Goal: Task Accomplishment & Management: Manage account settings

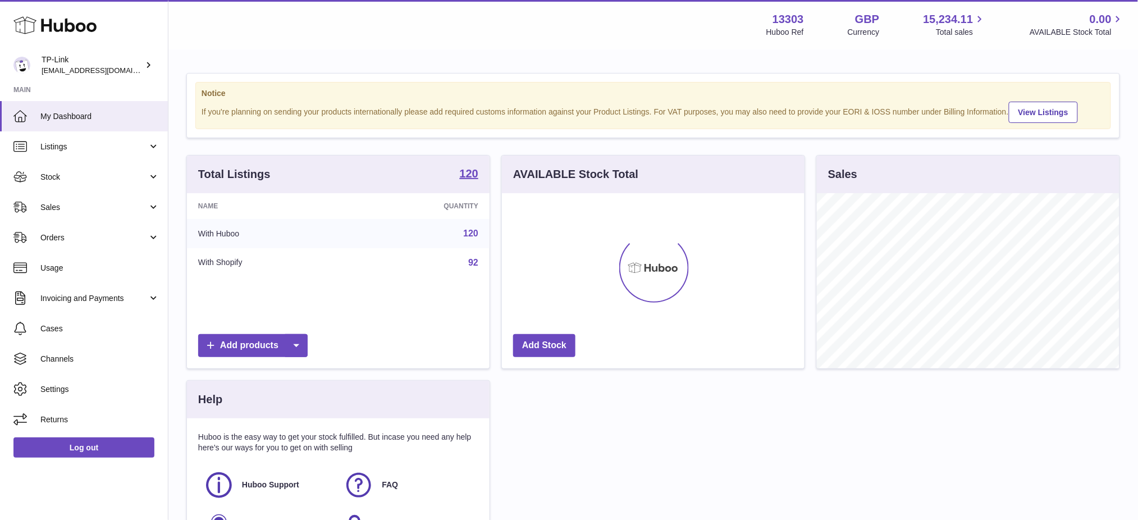
scroll to position [175, 303]
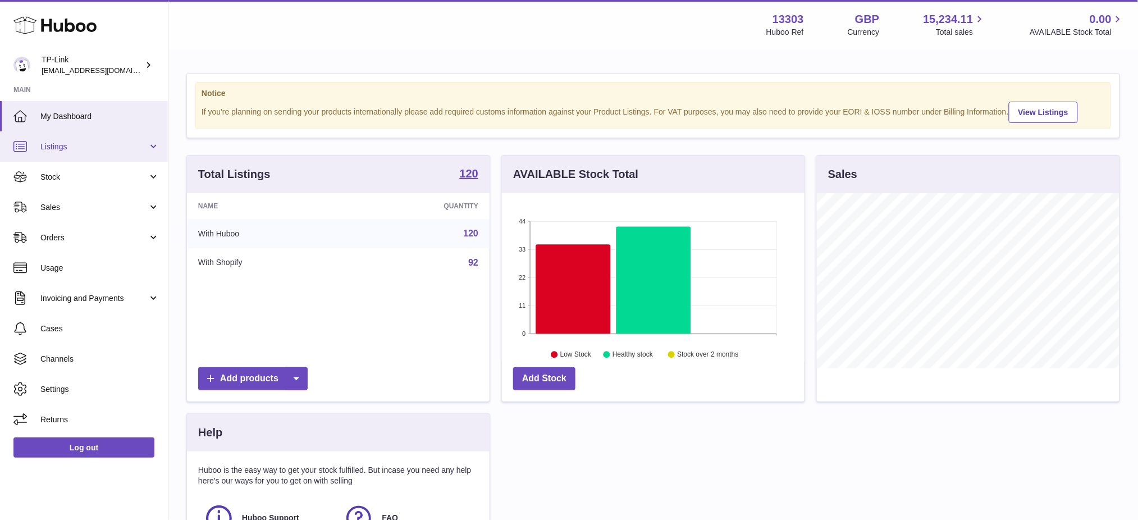
drag, startPoint x: 57, startPoint y: 144, endPoint x: 75, endPoint y: 157, distance: 22.1
click at [57, 144] on span "Listings" at bounding box center [93, 146] width 107 height 11
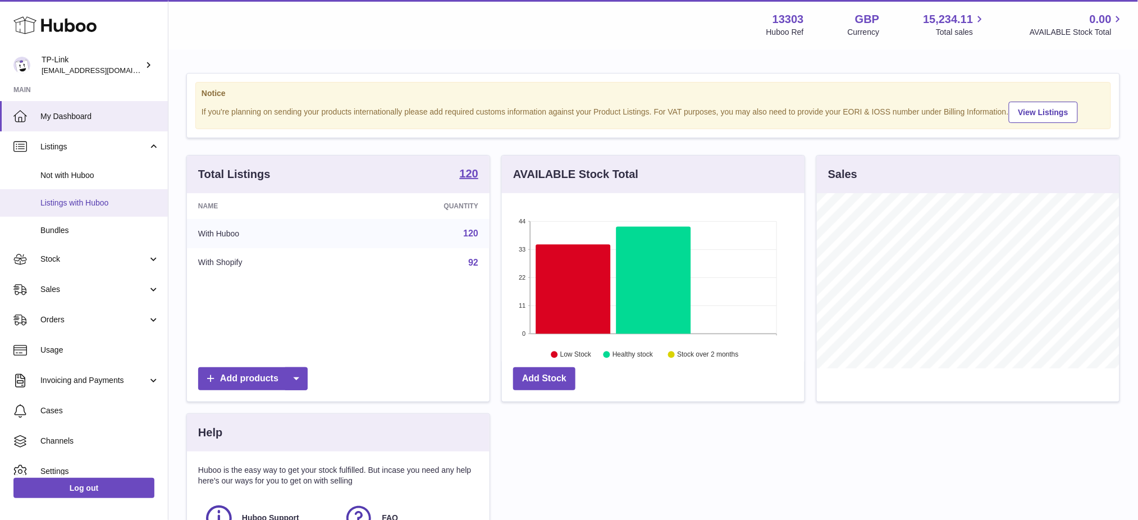
click at [92, 202] on span "Listings with Huboo" at bounding box center [99, 203] width 119 height 11
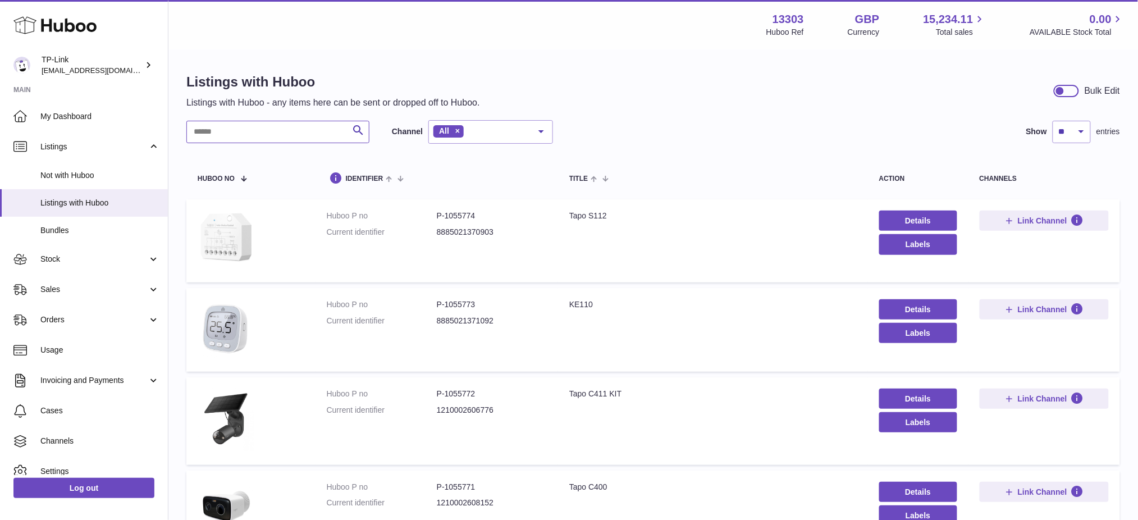
click at [245, 127] on input "text" at bounding box center [277, 132] width 183 height 22
type input "******"
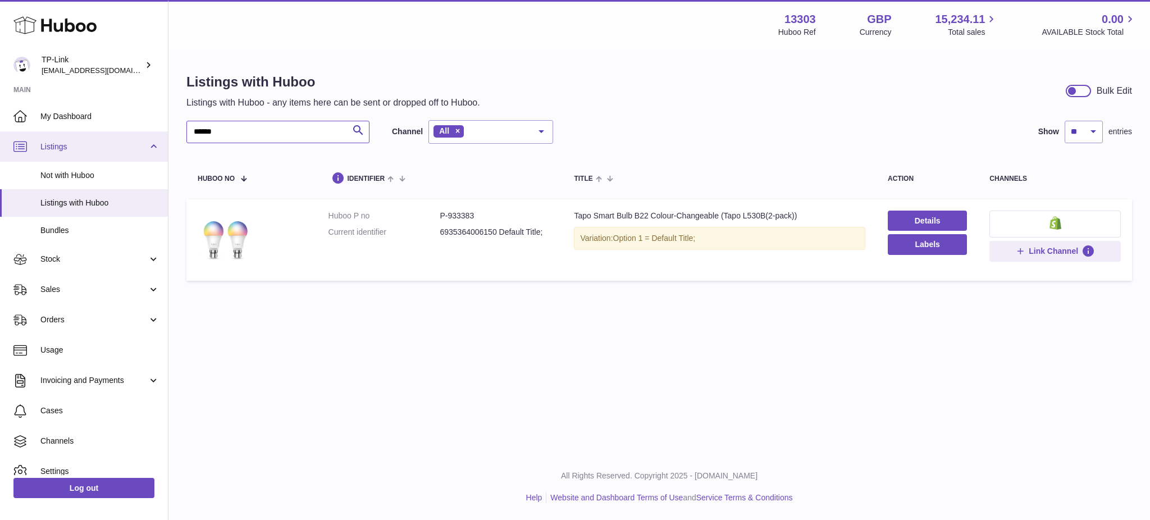
drag, startPoint x: 175, startPoint y: 135, endPoint x: 144, endPoint y: 134, distance: 30.4
click at [141, 135] on div "Huboo TP-Link [EMAIL_ADDRESS][DOMAIN_NAME] Main My Dashboard Listings Not with …" at bounding box center [575, 260] width 1150 height 520
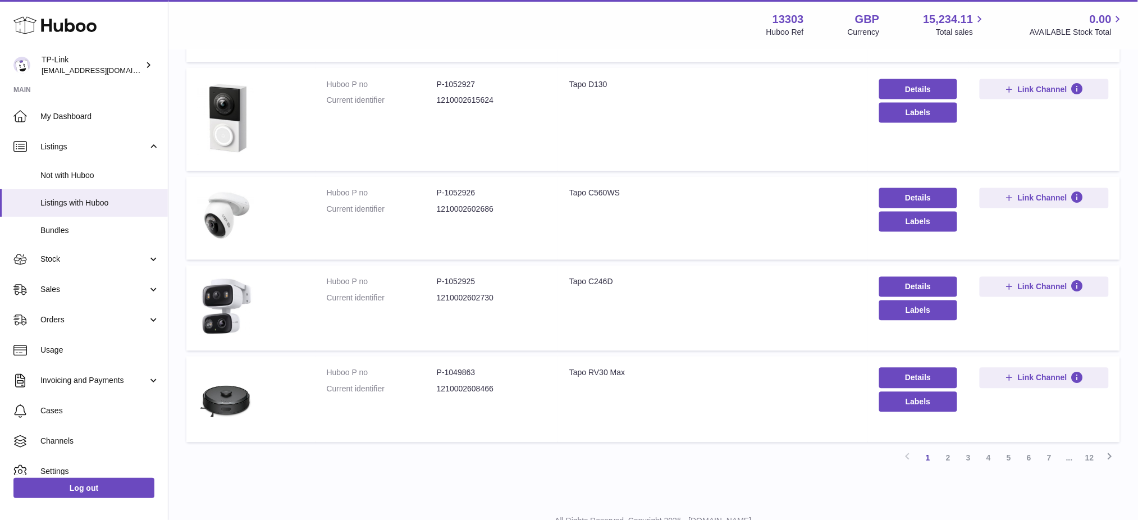
scroll to position [713, 0]
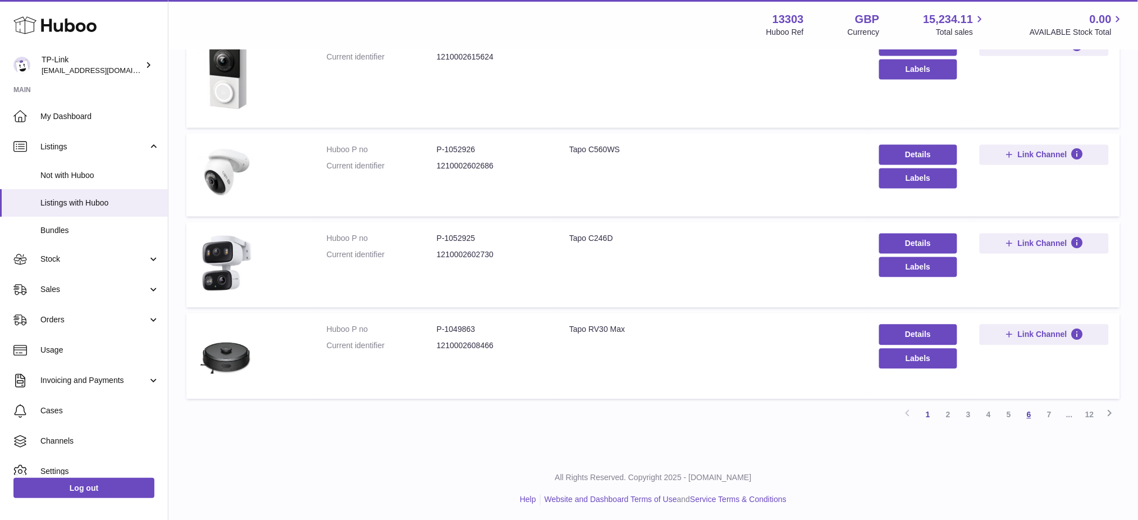
click at [1024, 418] on link "6" at bounding box center [1029, 415] width 20 height 20
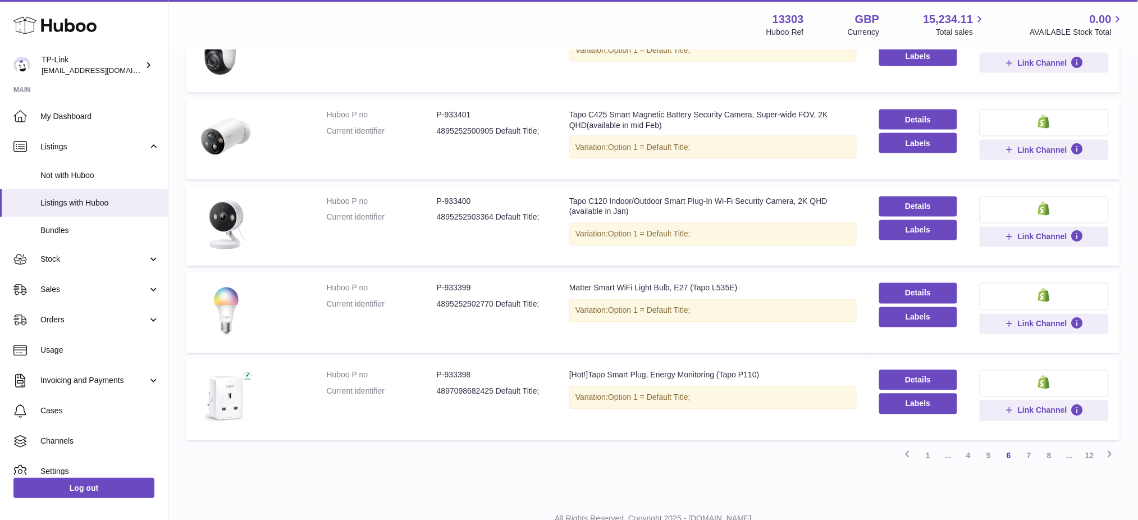
scroll to position [649, 0]
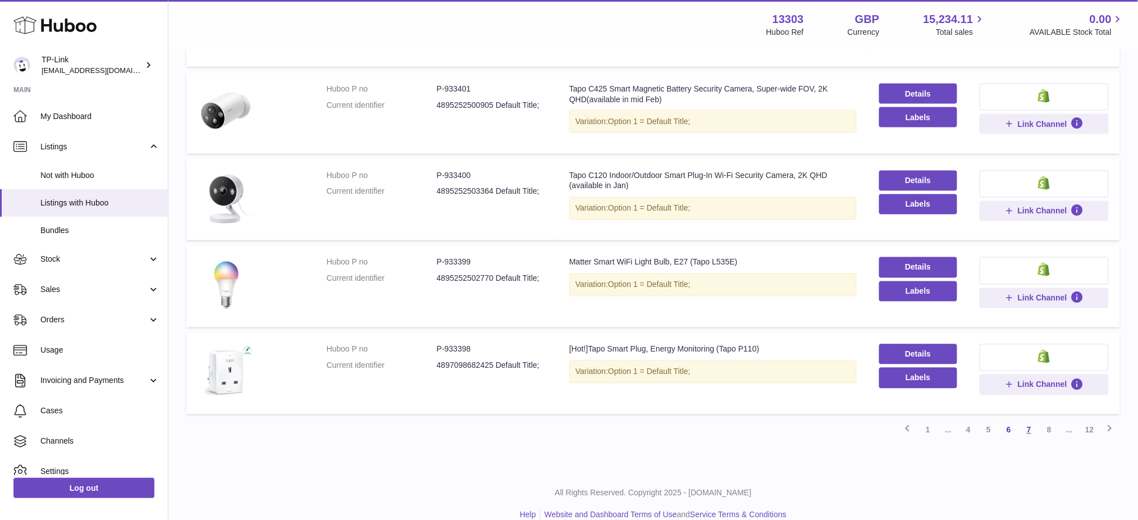
click at [1031, 431] on link "7" at bounding box center [1029, 430] width 20 height 20
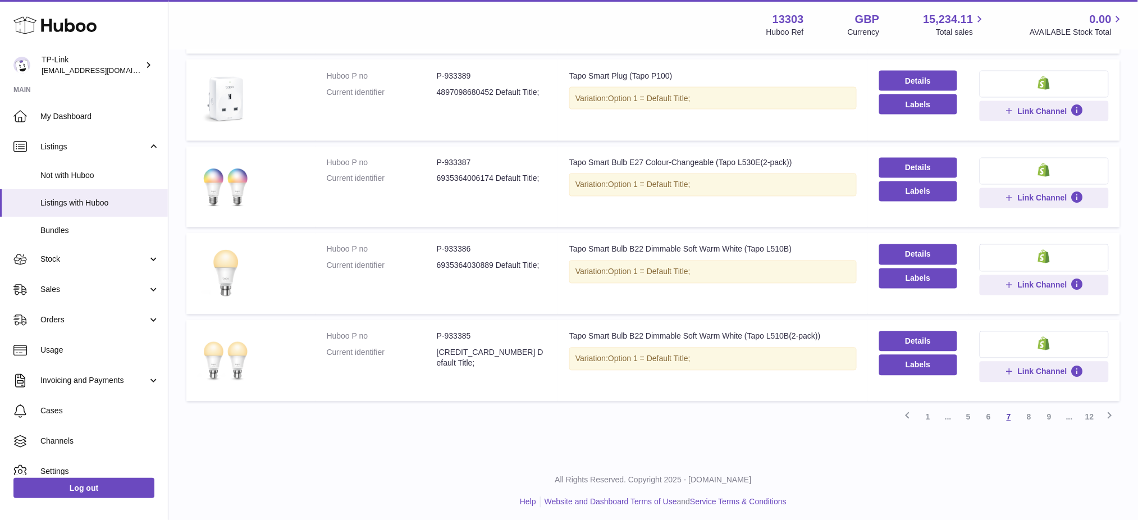
scroll to position [664, 0]
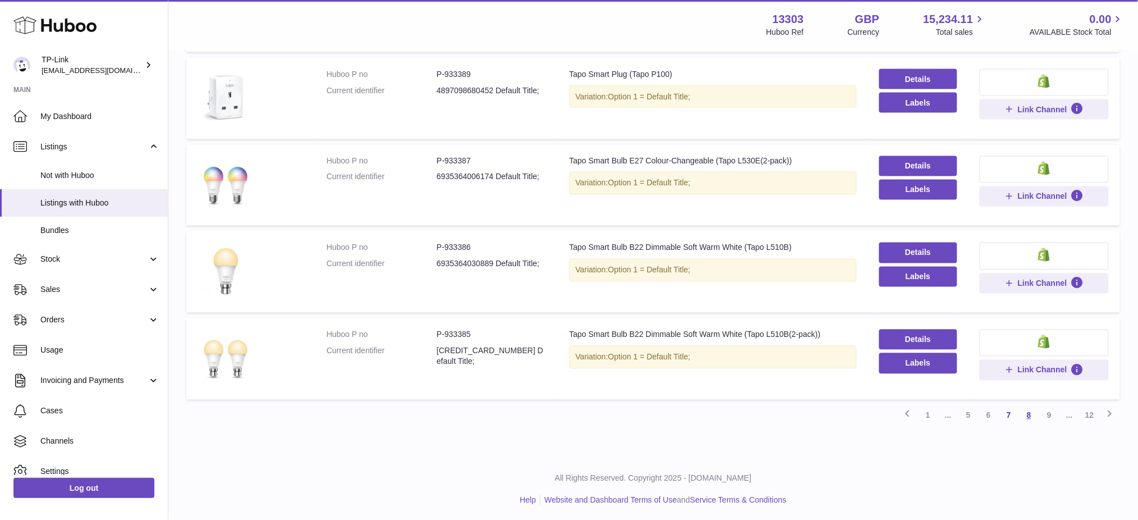
click at [1032, 413] on link "8" at bounding box center [1029, 415] width 20 height 20
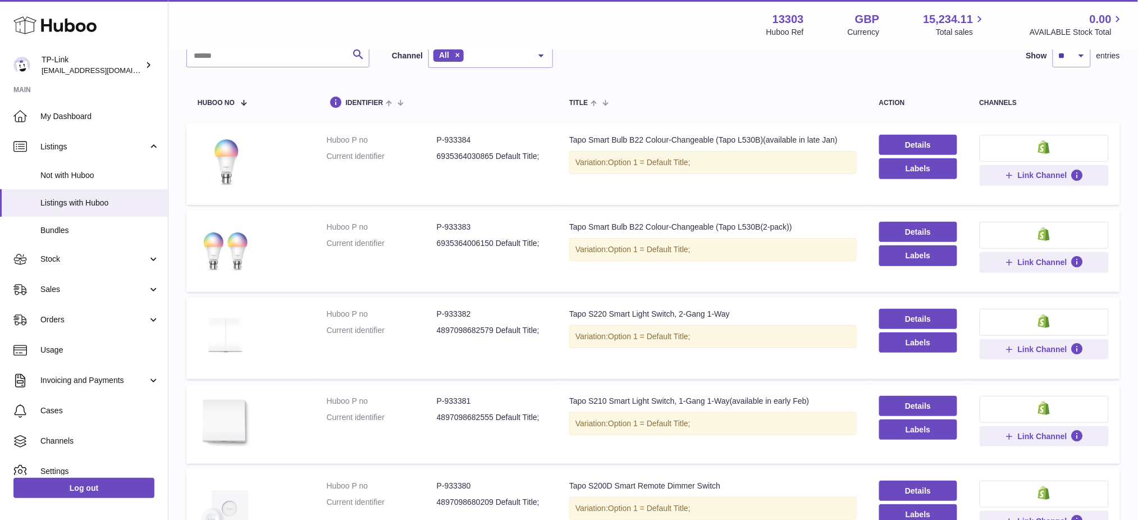
scroll to position [50, 0]
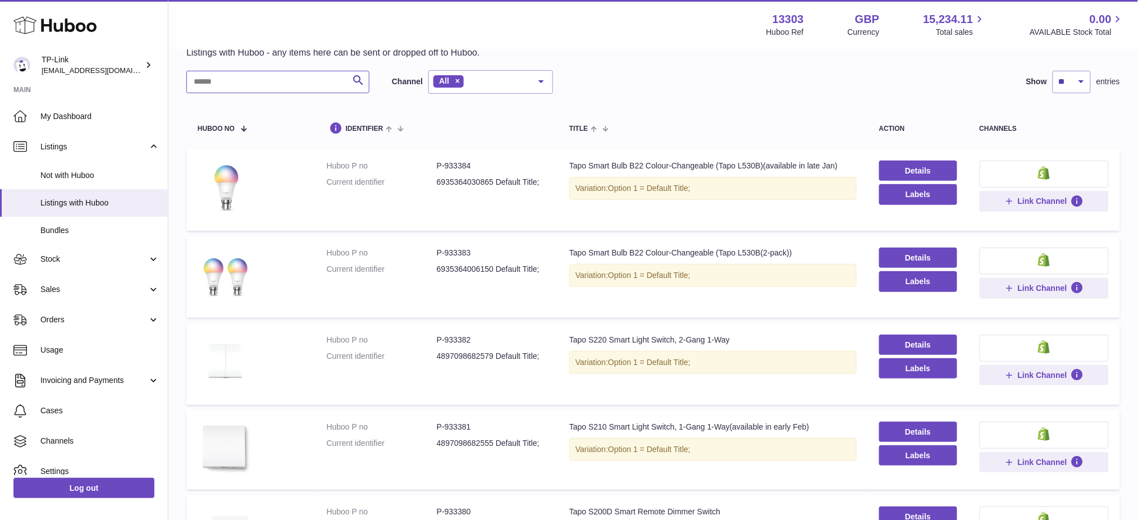
drag, startPoint x: 240, startPoint y: 83, endPoint x: 248, endPoint y: 79, distance: 9.3
click at [239, 83] on input "text" at bounding box center [277, 82] width 183 height 22
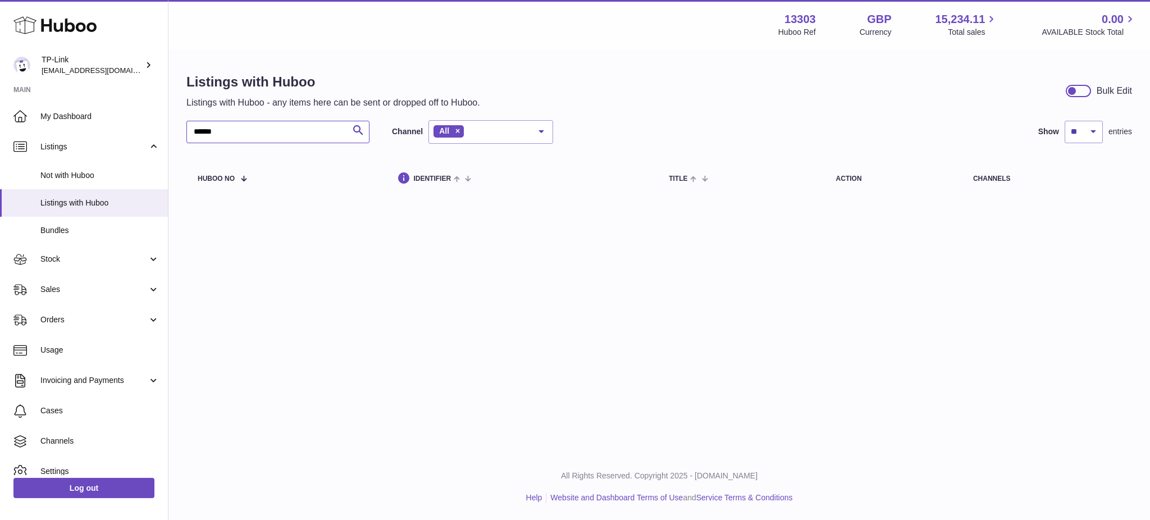
type input "******"
